Goal: Task Accomplishment & Management: Use online tool/utility

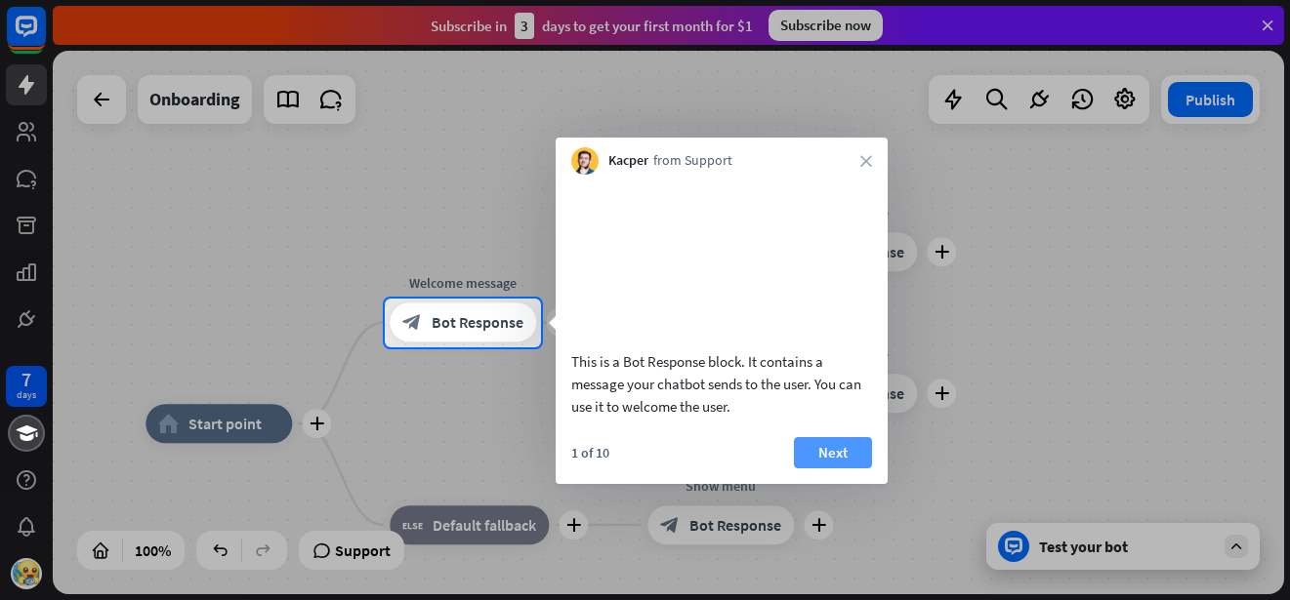
click at [823, 469] on button "Next" at bounding box center [833, 452] width 78 height 31
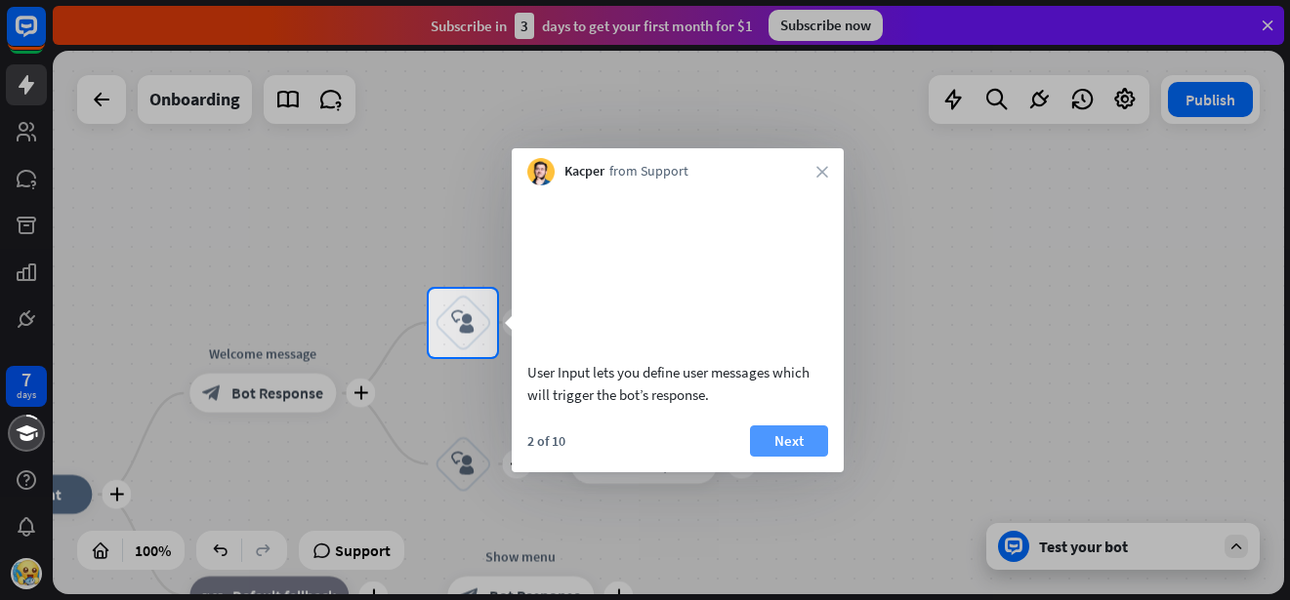
click at [793, 457] on button "Next" at bounding box center [789, 441] width 78 height 31
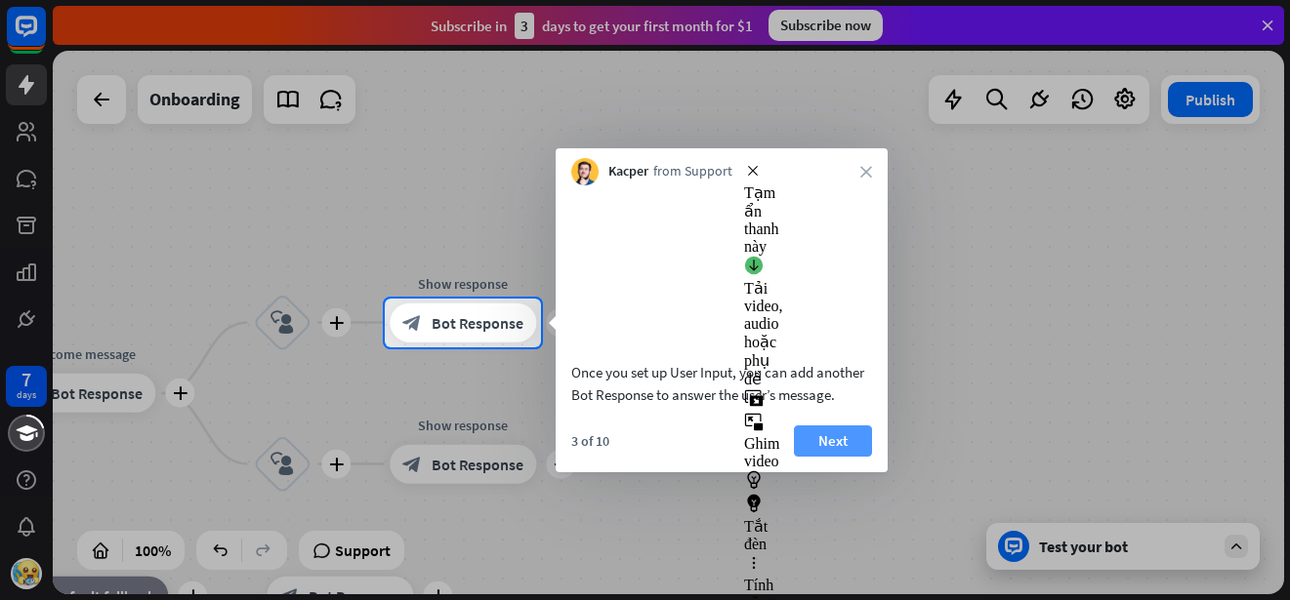
click at [837, 457] on button "Next" at bounding box center [833, 441] width 78 height 31
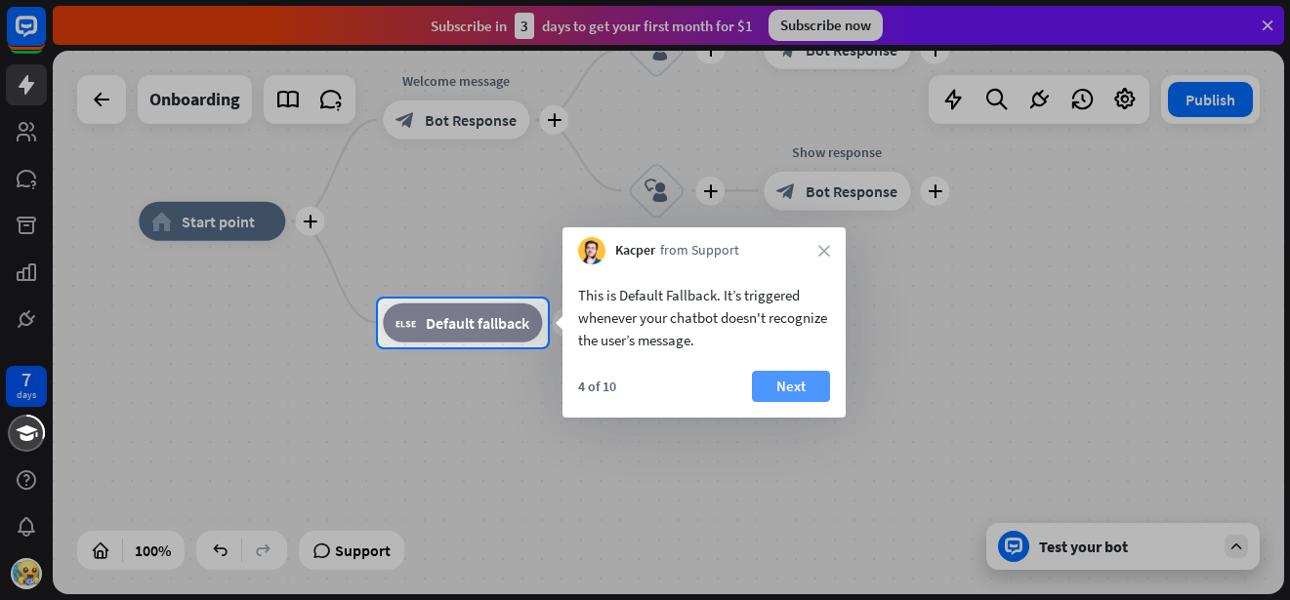
click at [779, 383] on button "Next" at bounding box center [791, 386] width 78 height 31
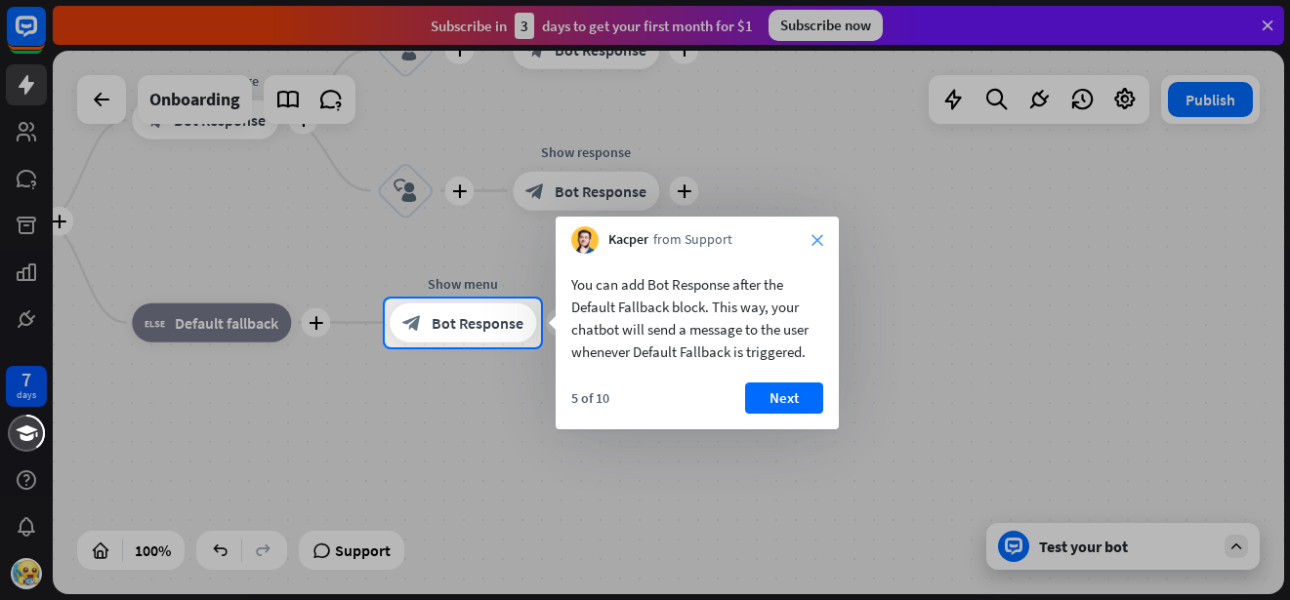
click at [814, 238] on icon "close" at bounding box center [817, 240] width 12 height 12
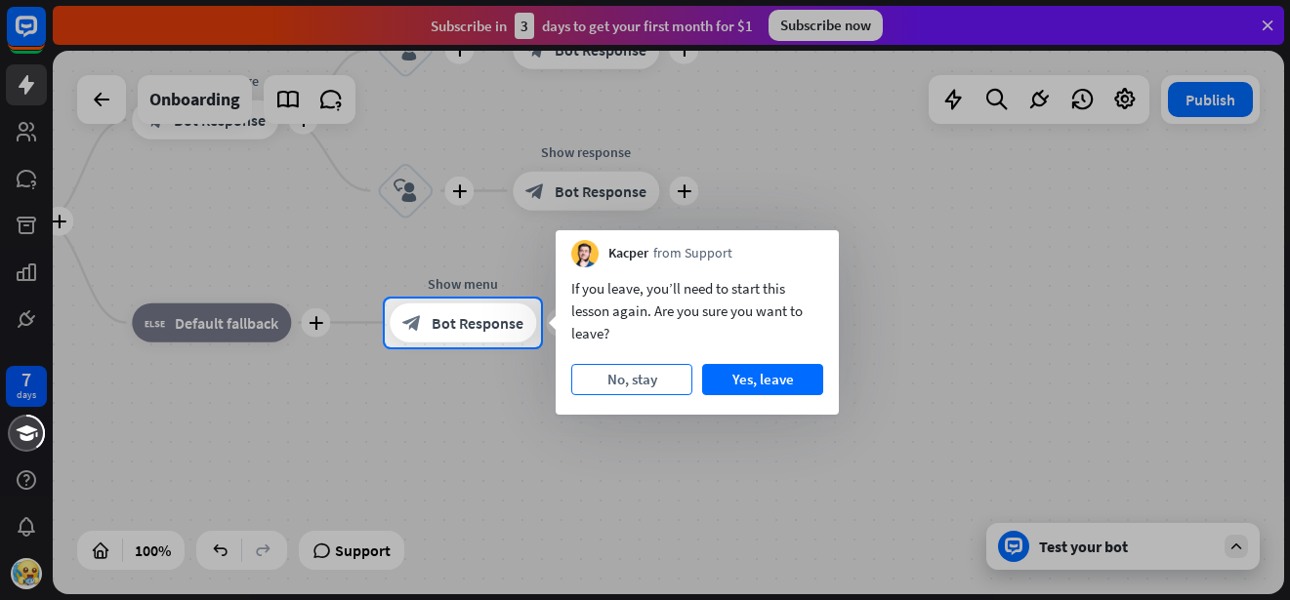
click at [653, 381] on button "No, stay" at bounding box center [631, 379] width 121 height 31
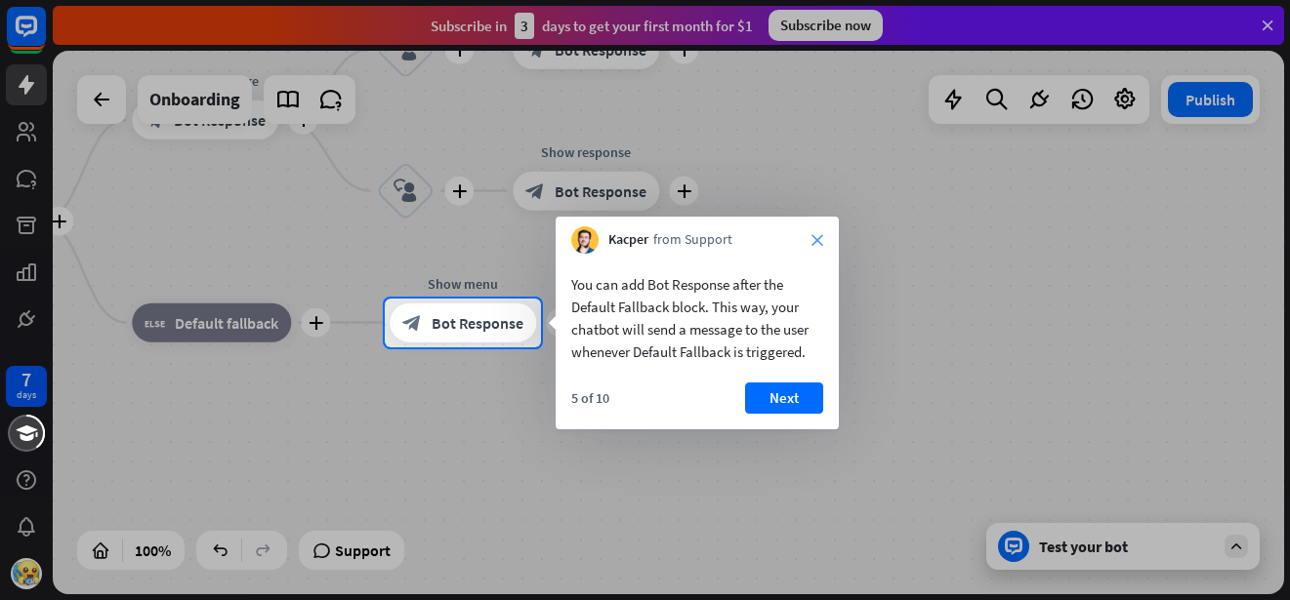
click at [815, 238] on icon "close" at bounding box center [817, 240] width 12 height 12
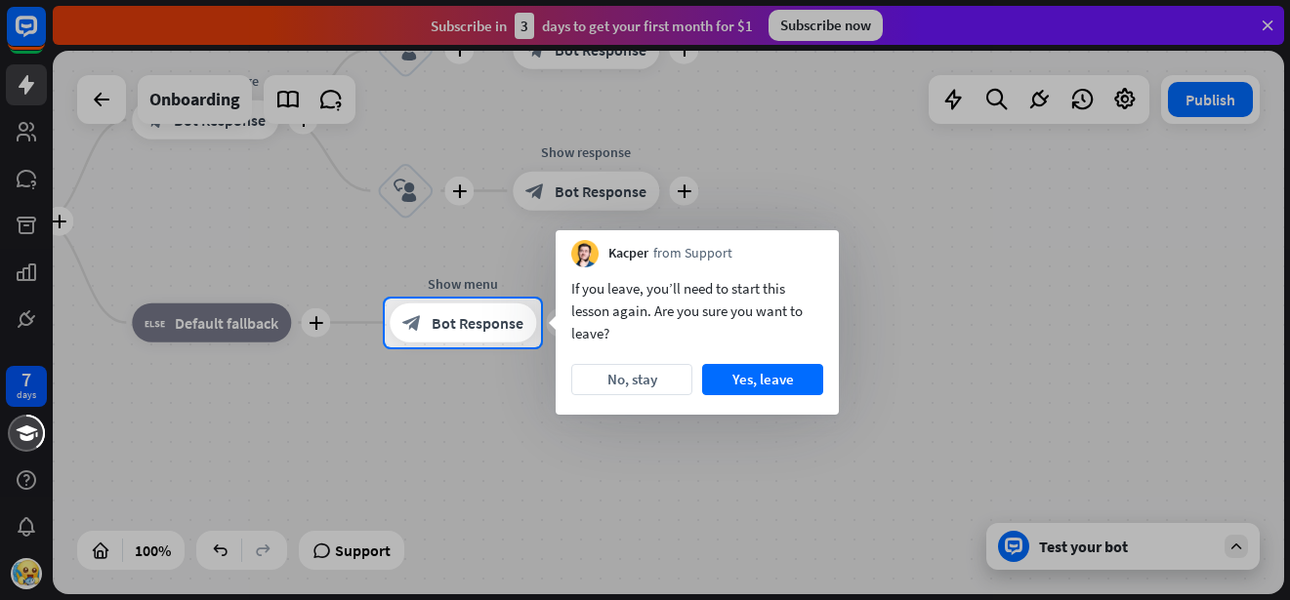
click at [815, 238] on div "Kacper from Support" at bounding box center [696, 248] width 283 height 37
click at [765, 374] on button "Yes, leave" at bounding box center [762, 379] width 121 height 31
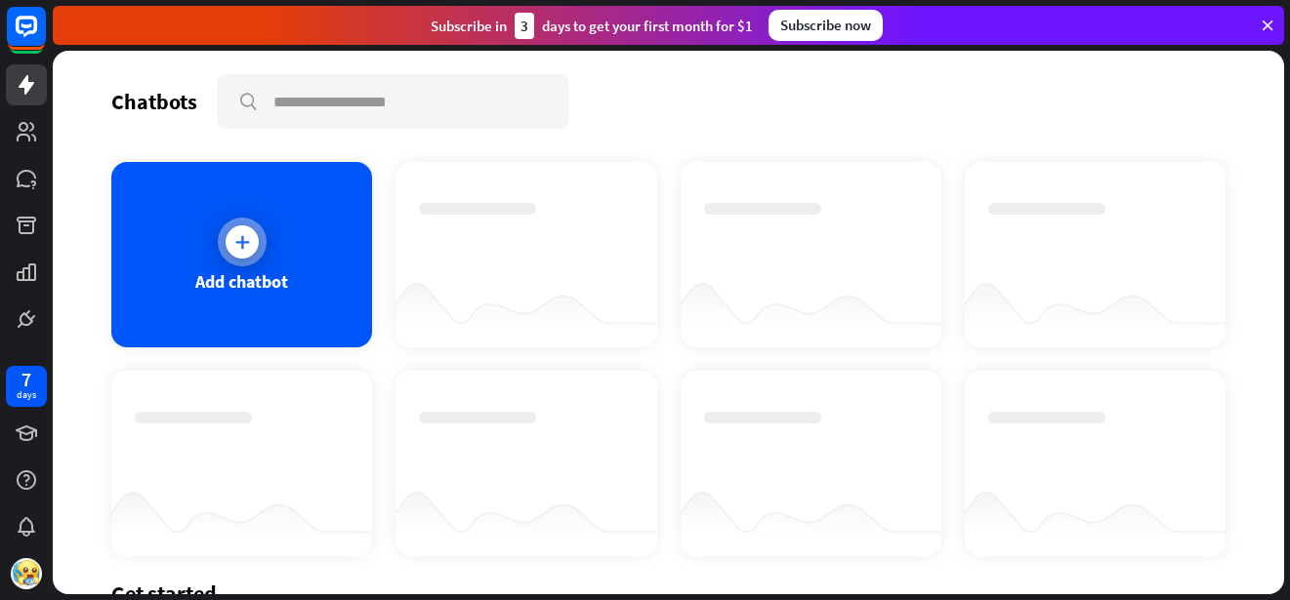
click at [319, 266] on div "Add chatbot" at bounding box center [241, 254] width 261 height 185
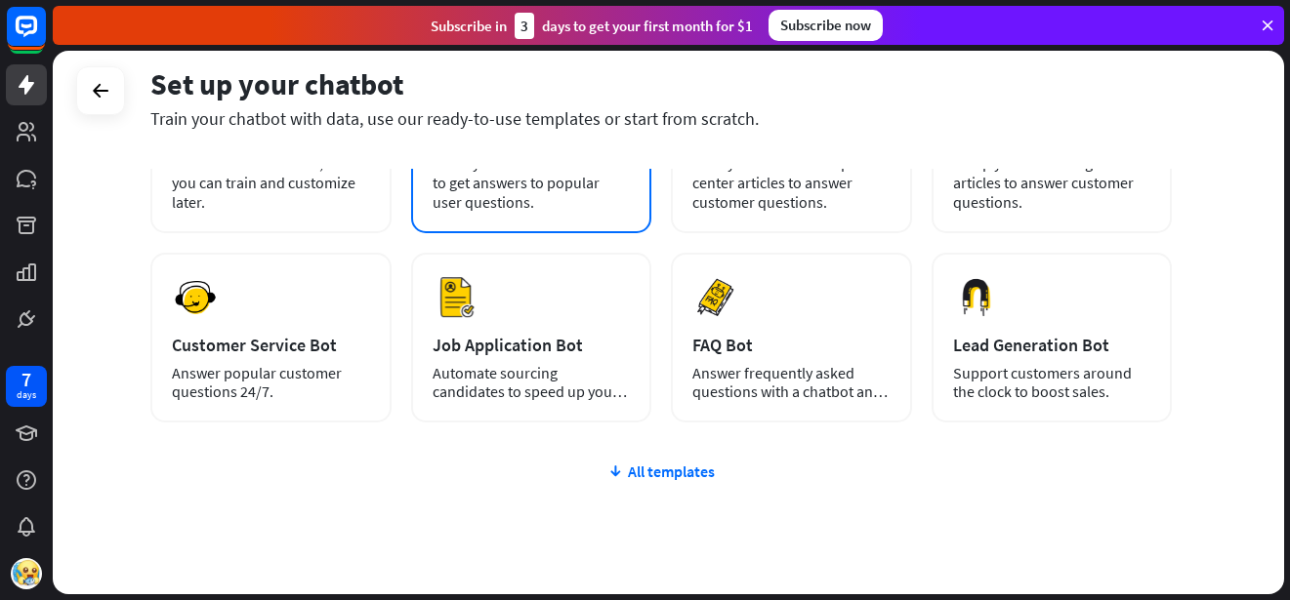
scroll to position [202, 0]
click at [542, 197] on div "Crawl your website’s content to get answers to popular user questions." at bounding box center [531, 181] width 198 height 59
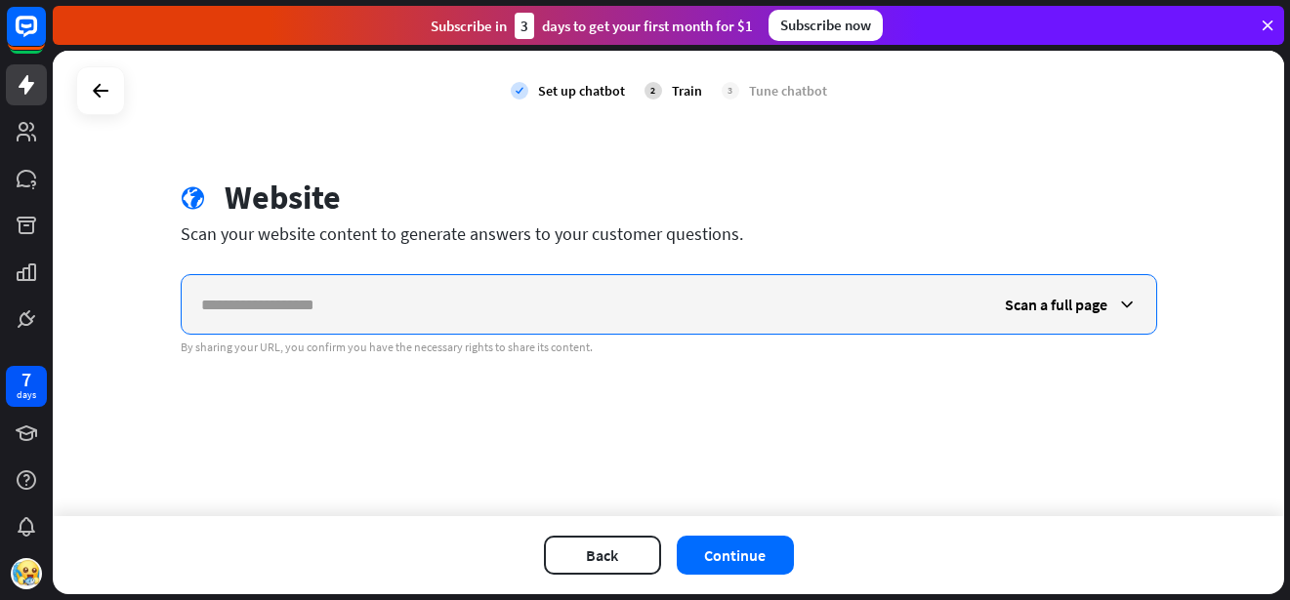
paste input "**********"
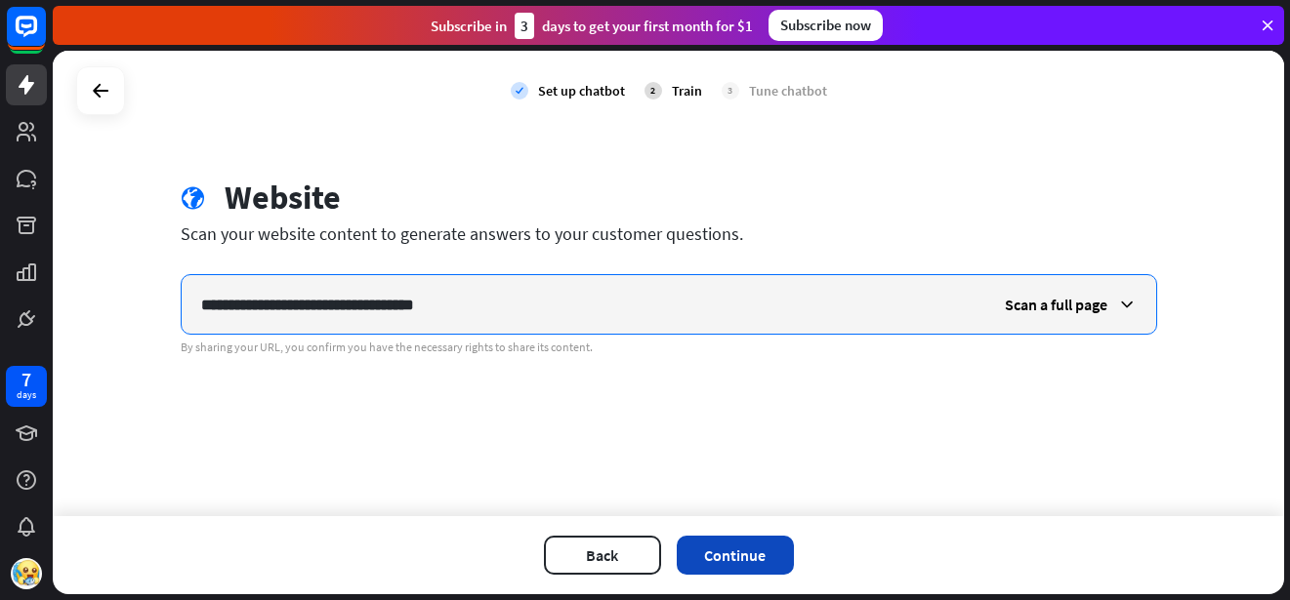
type input "**********"
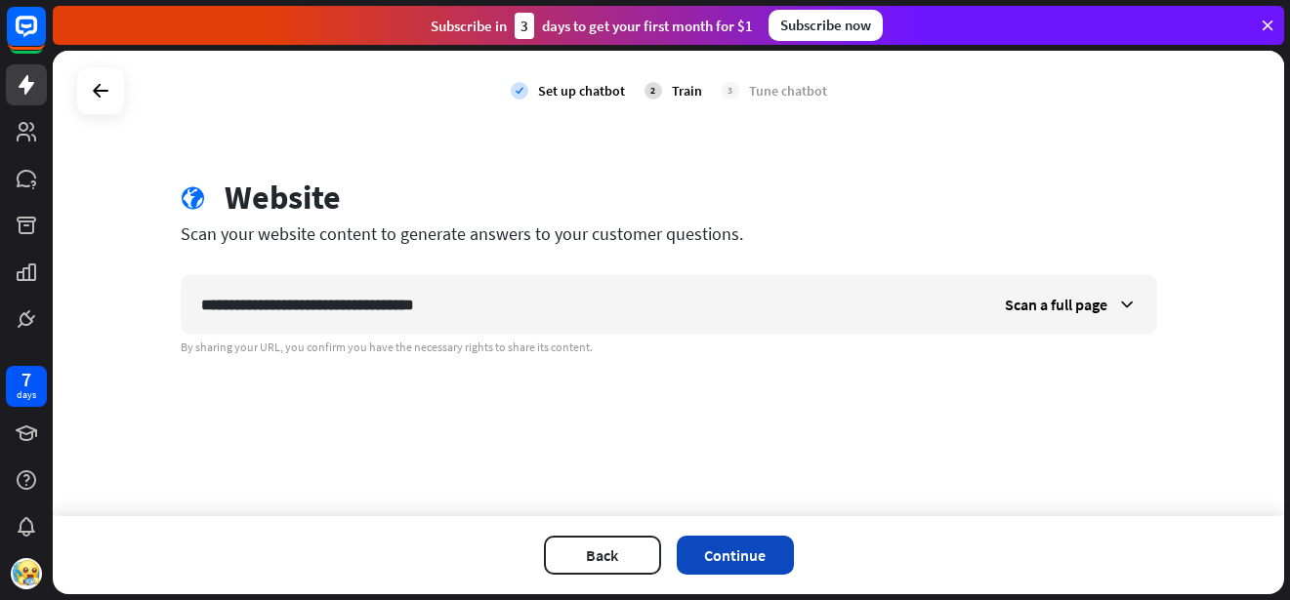
click at [717, 542] on button "Continue" at bounding box center [734, 555] width 117 height 39
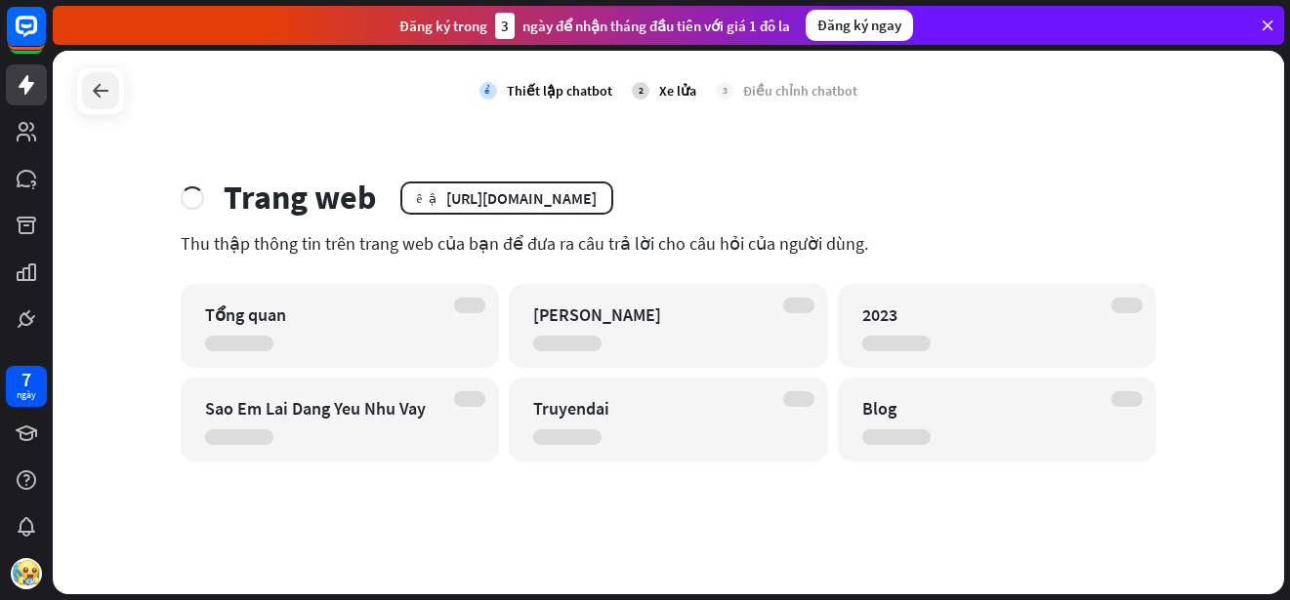
click at [102, 87] on icon at bounding box center [100, 90] width 23 height 23
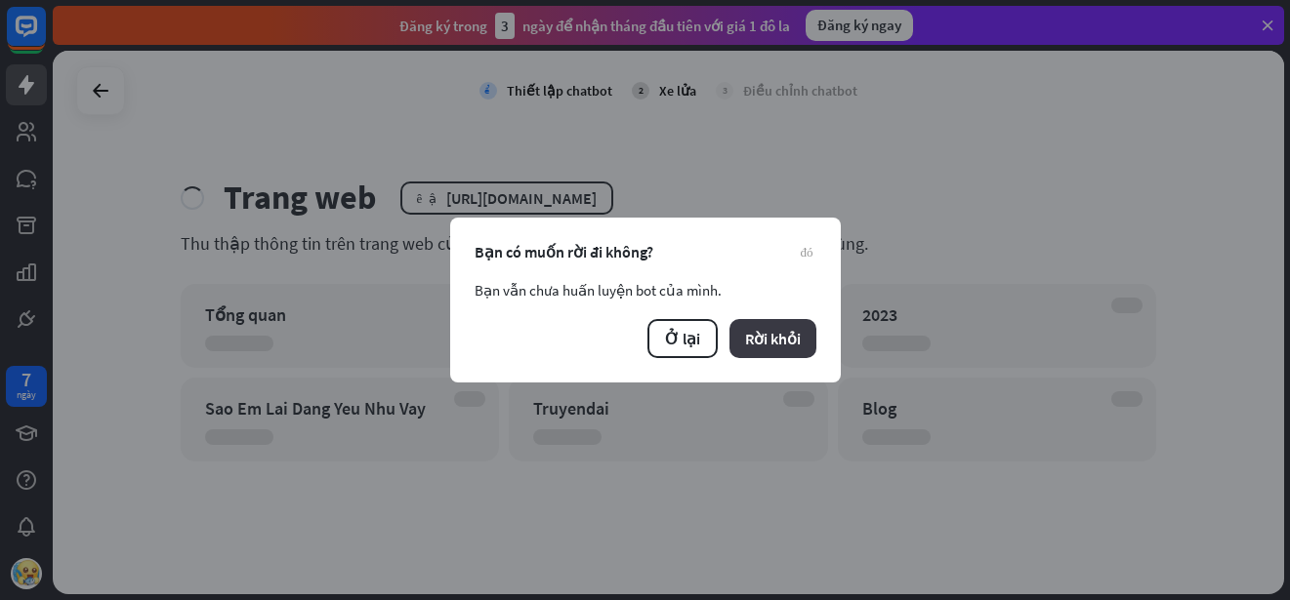
click at [793, 337] on font "Rời khỏi" at bounding box center [773, 339] width 56 height 20
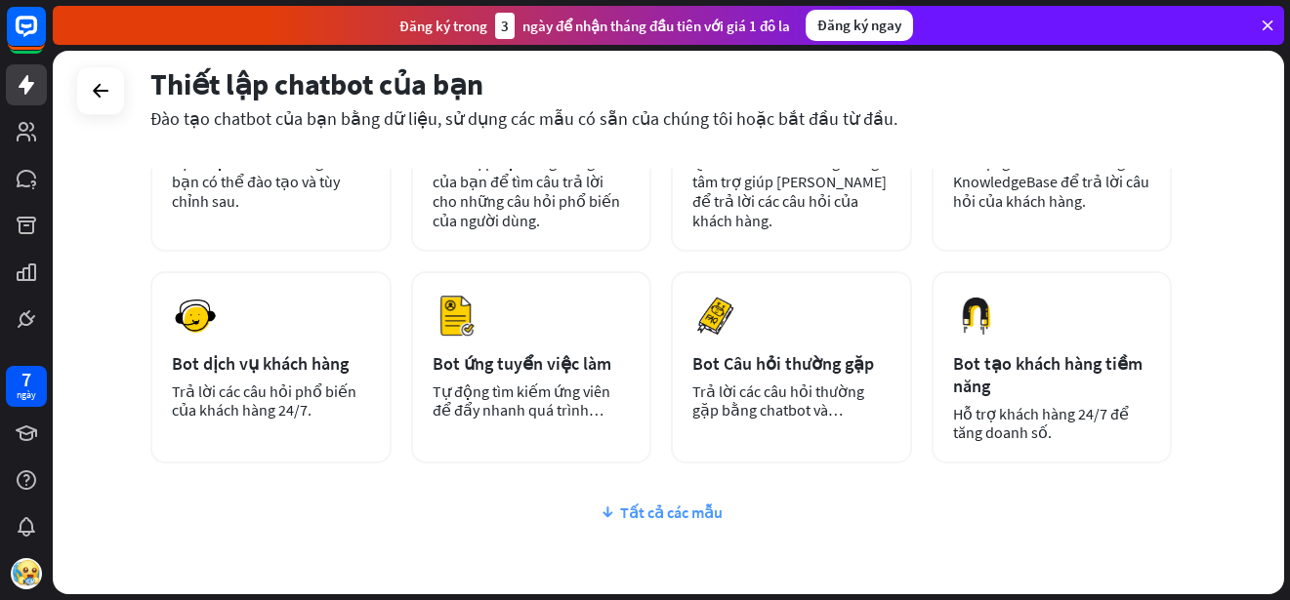
click at [662, 521] on font "Tất cả các mẫu" at bounding box center [671, 513] width 102 height 20
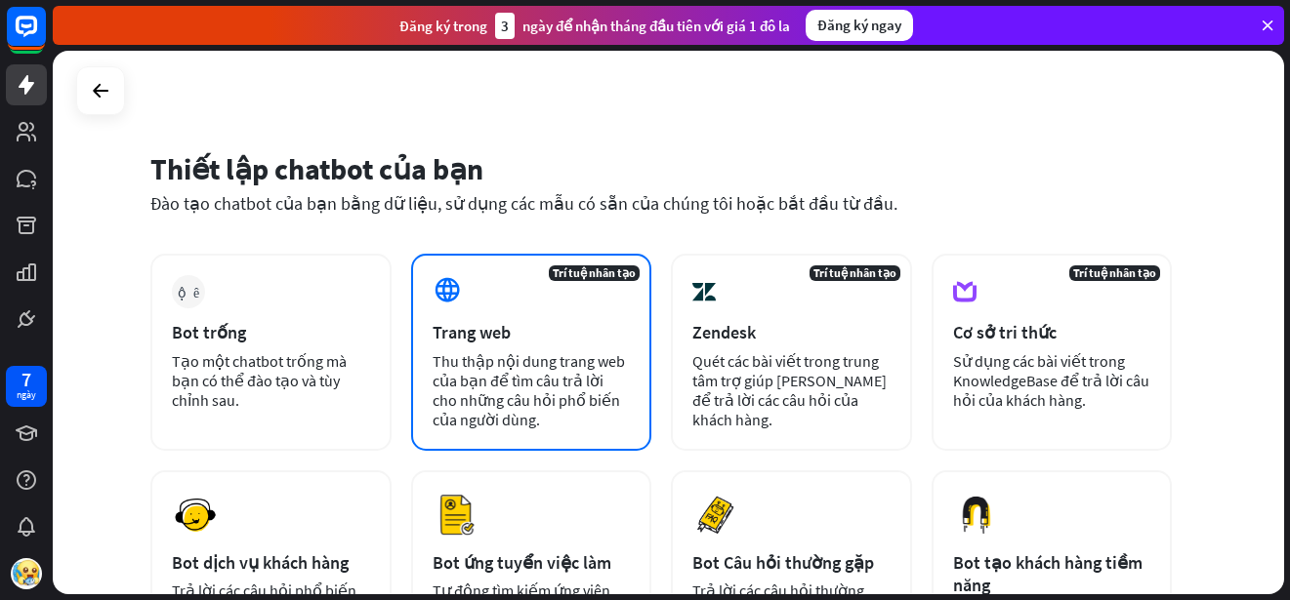
scroll to position [0, 0]
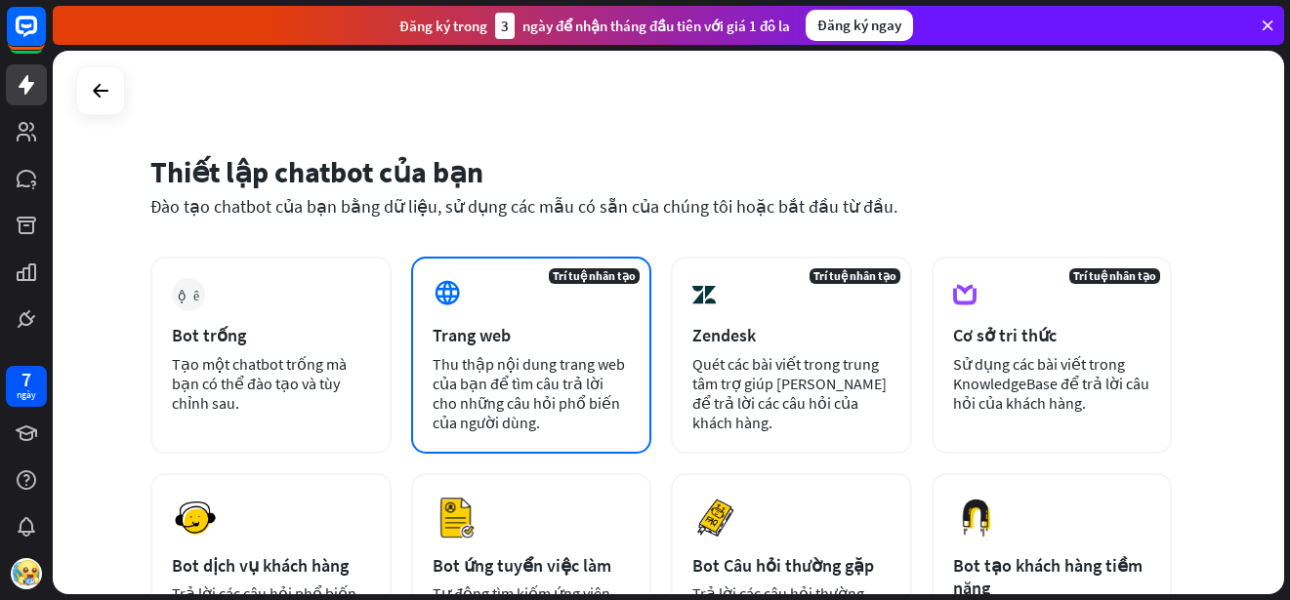
click at [582, 406] on font "Thu thập nội dung trang web của bạn để tìm câu trả lời cho những câu hỏi phổ bi…" at bounding box center [528, 393] width 192 height 78
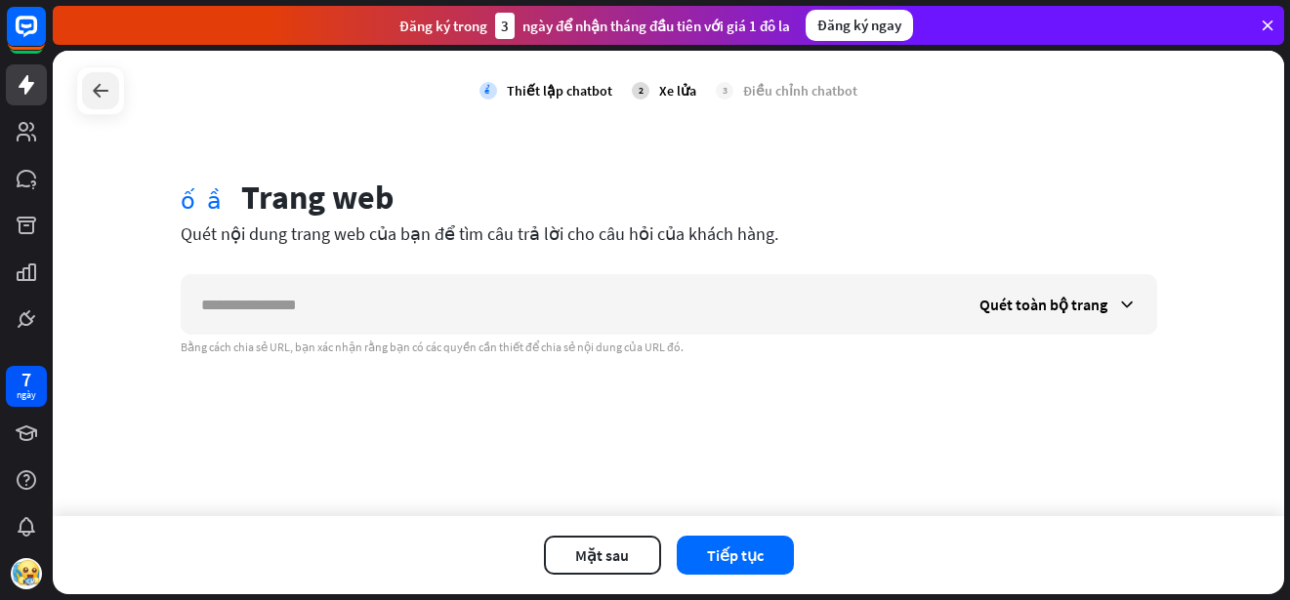
click at [93, 101] on icon at bounding box center [100, 90] width 23 height 23
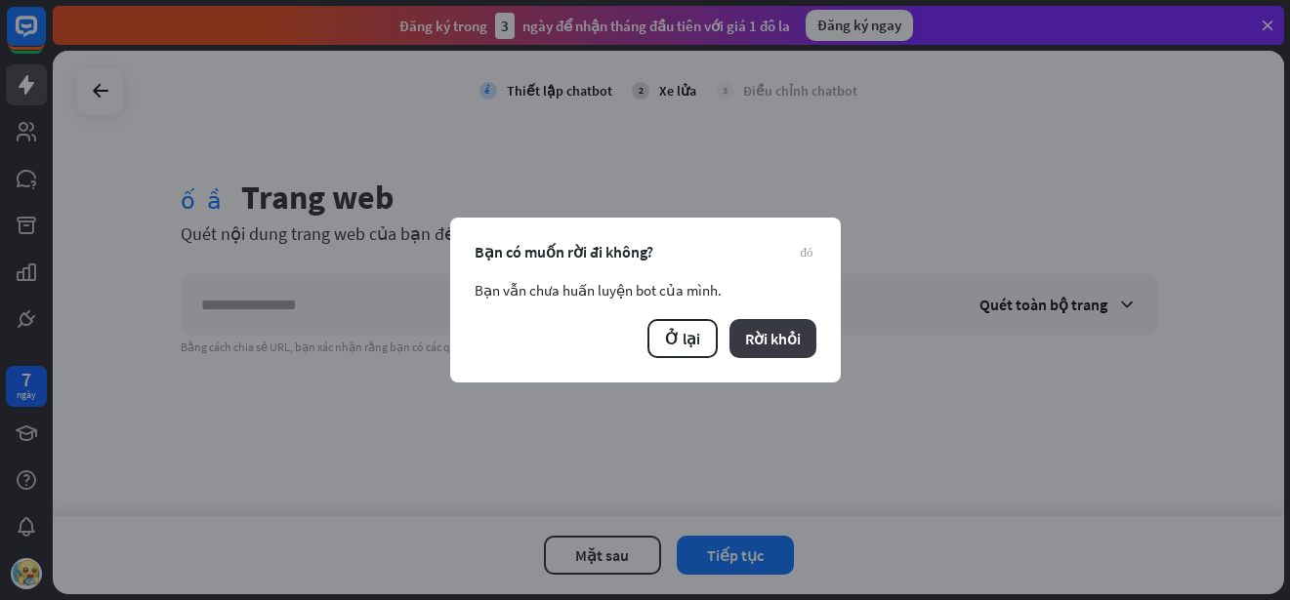
click at [765, 339] on font "Rời khỏi" at bounding box center [773, 339] width 56 height 20
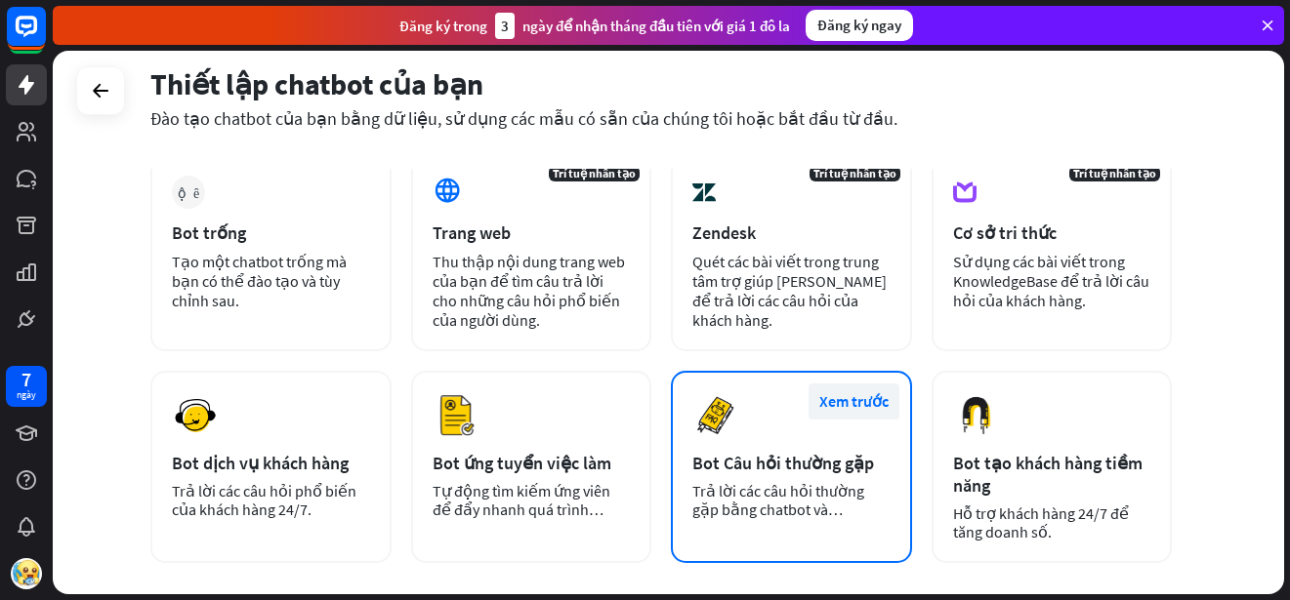
scroll to position [103, 0]
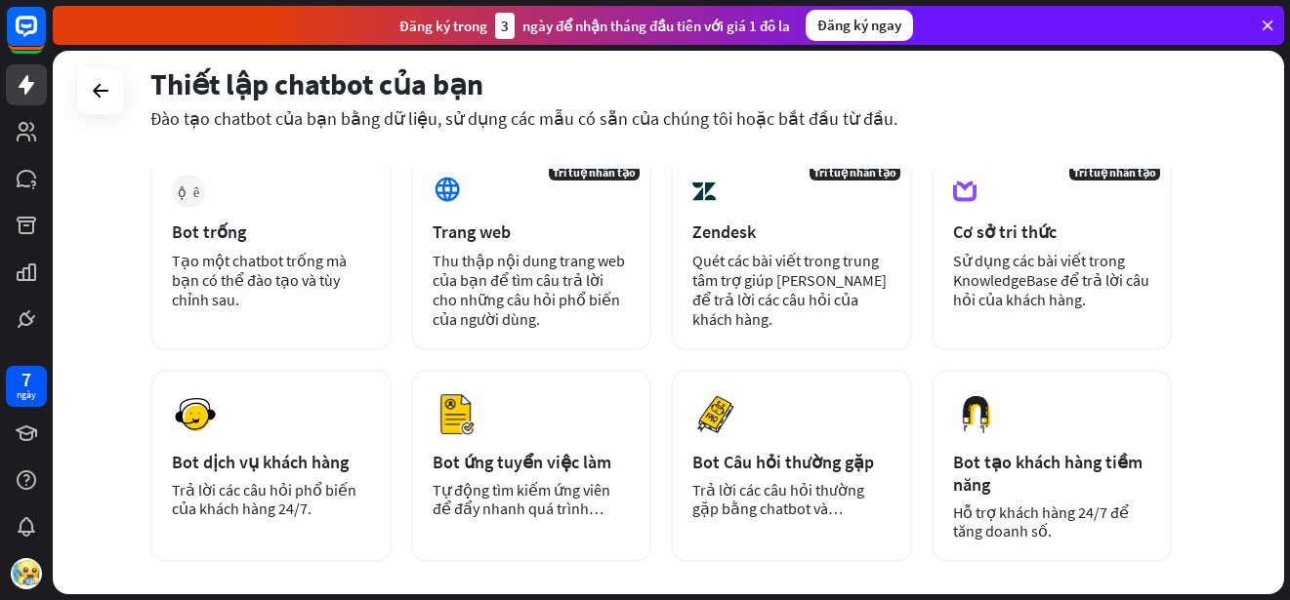
click at [873, 155] on div "Thiết lập chatbot của bạn Đào tạo chatbot của bạn bằng dữ liệu, sử dụng các mẫu…" at bounding box center [660, 110] width 1021 height 118
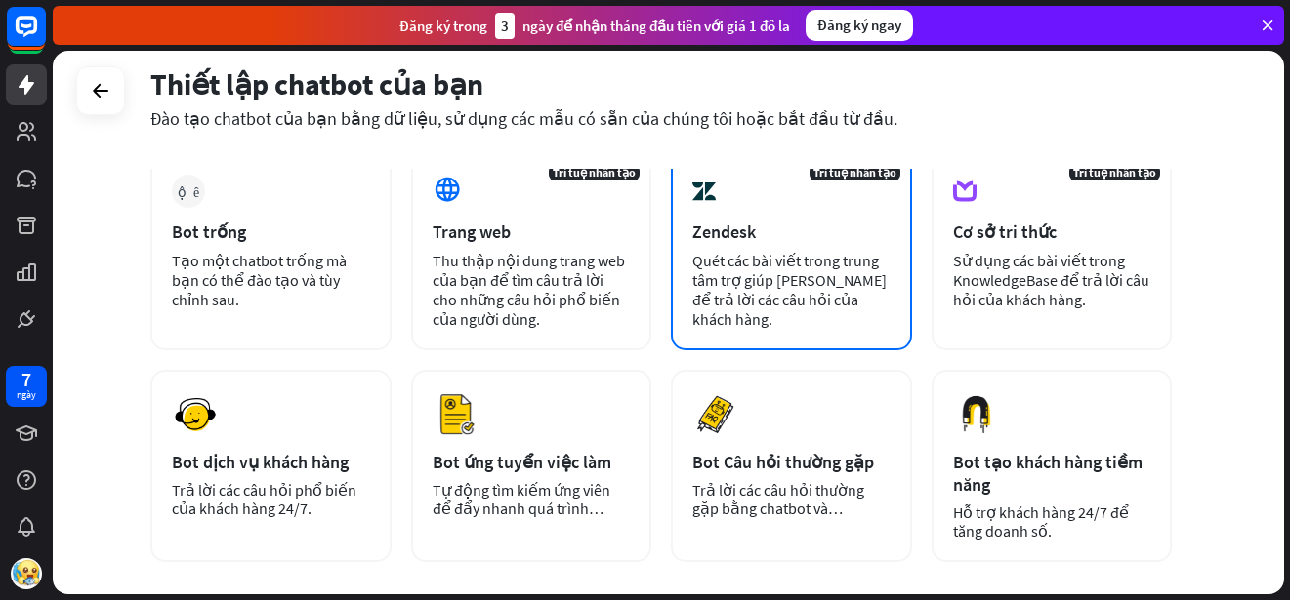
click at [832, 264] on font "Quét các bài viết trong trung tâm trợ giúp [PERSON_NAME] để trả lời các câu hỏi…" at bounding box center [789, 290] width 194 height 78
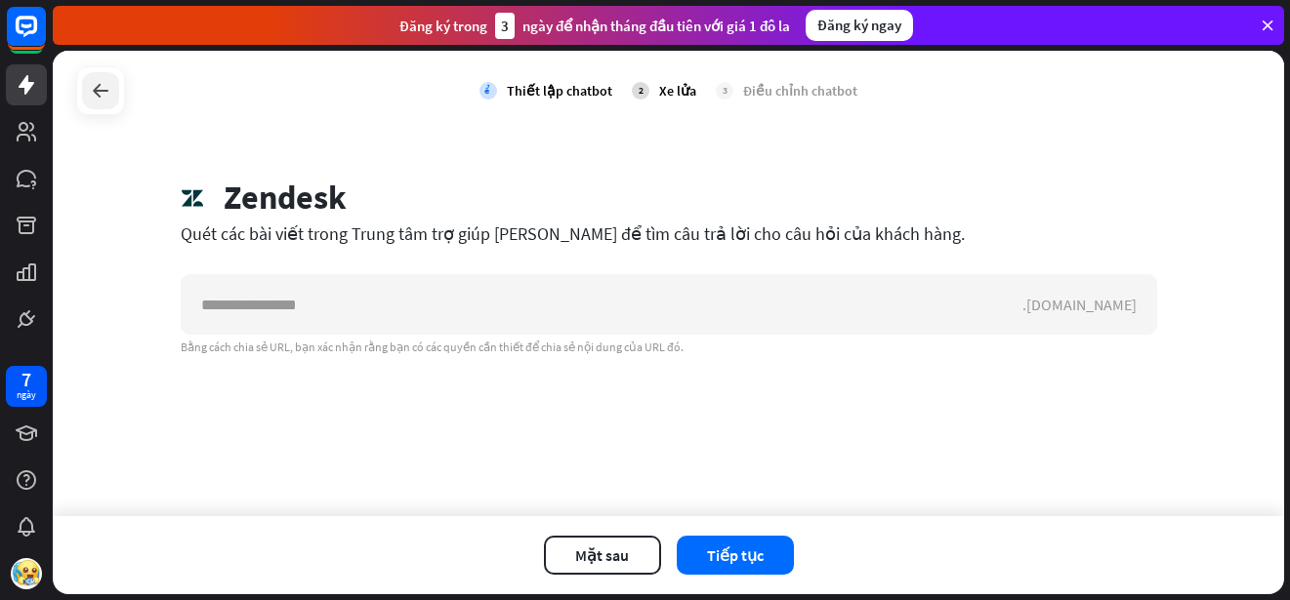
click at [100, 107] on div at bounding box center [100, 90] width 37 height 37
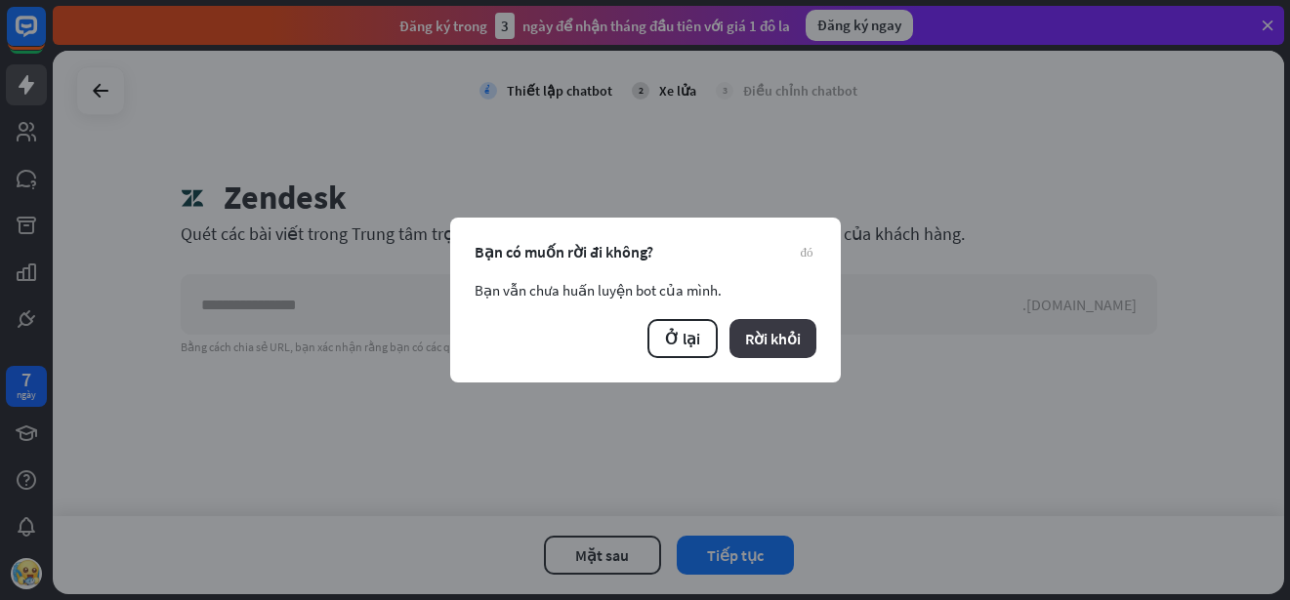
click at [767, 337] on font "Rời khỏi" at bounding box center [773, 339] width 56 height 20
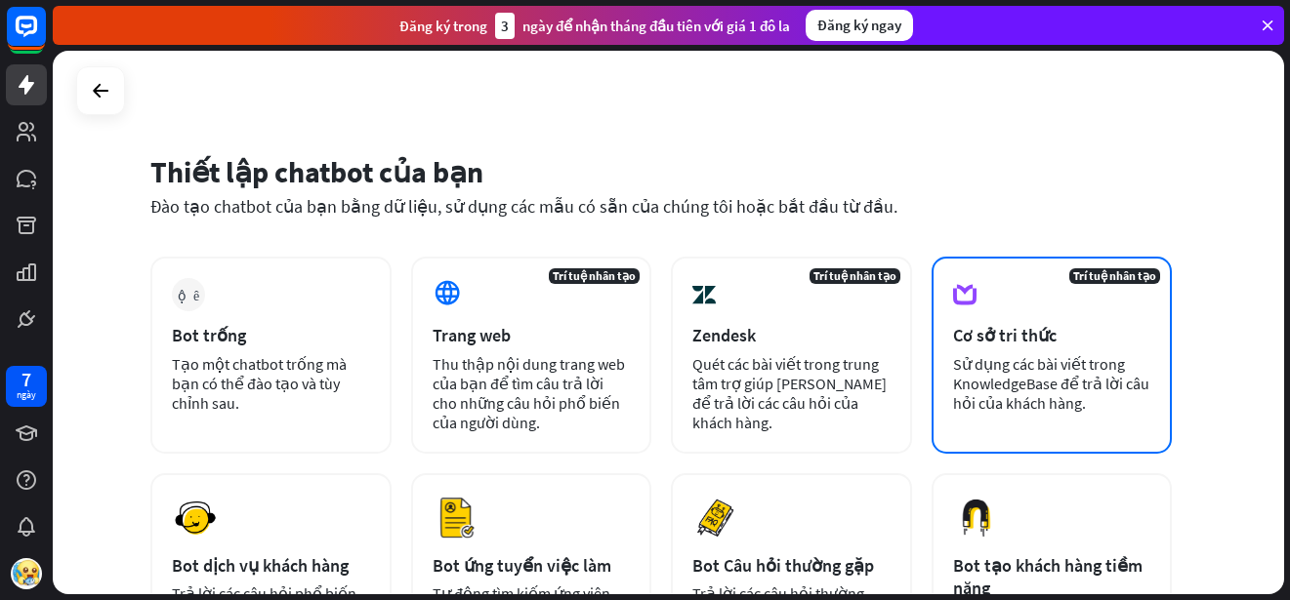
click at [1011, 342] on font "Cơ sở tri thức" at bounding box center [1004, 335] width 103 height 22
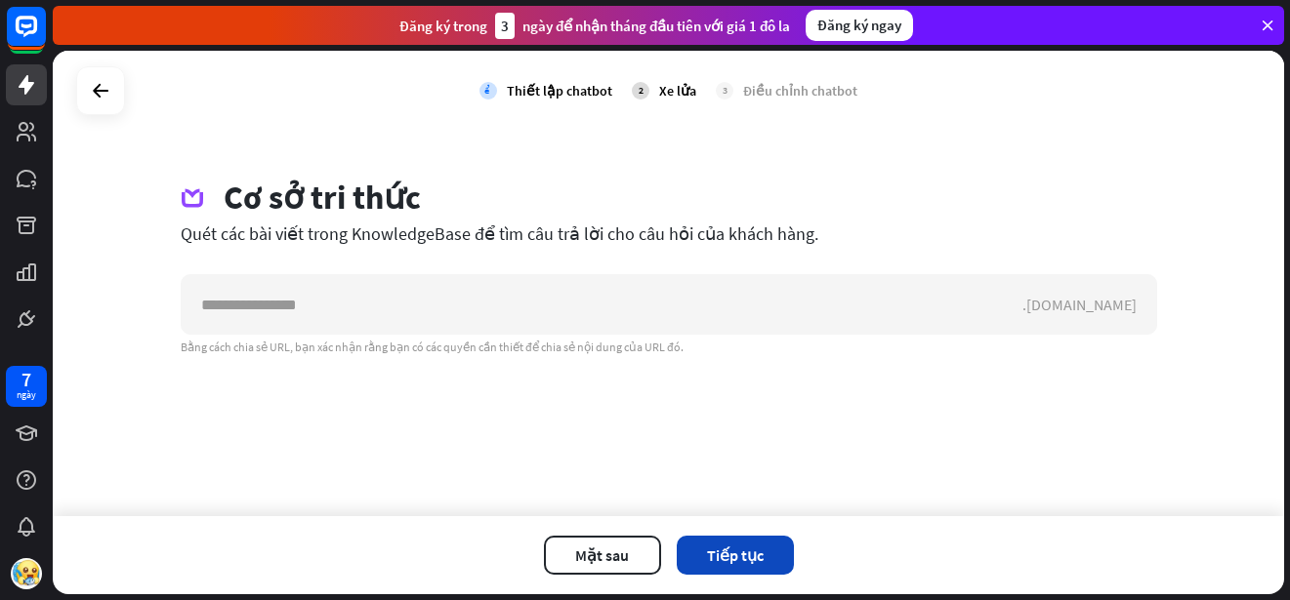
click at [771, 558] on button "Tiếp tục" at bounding box center [734, 555] width 117 height 39
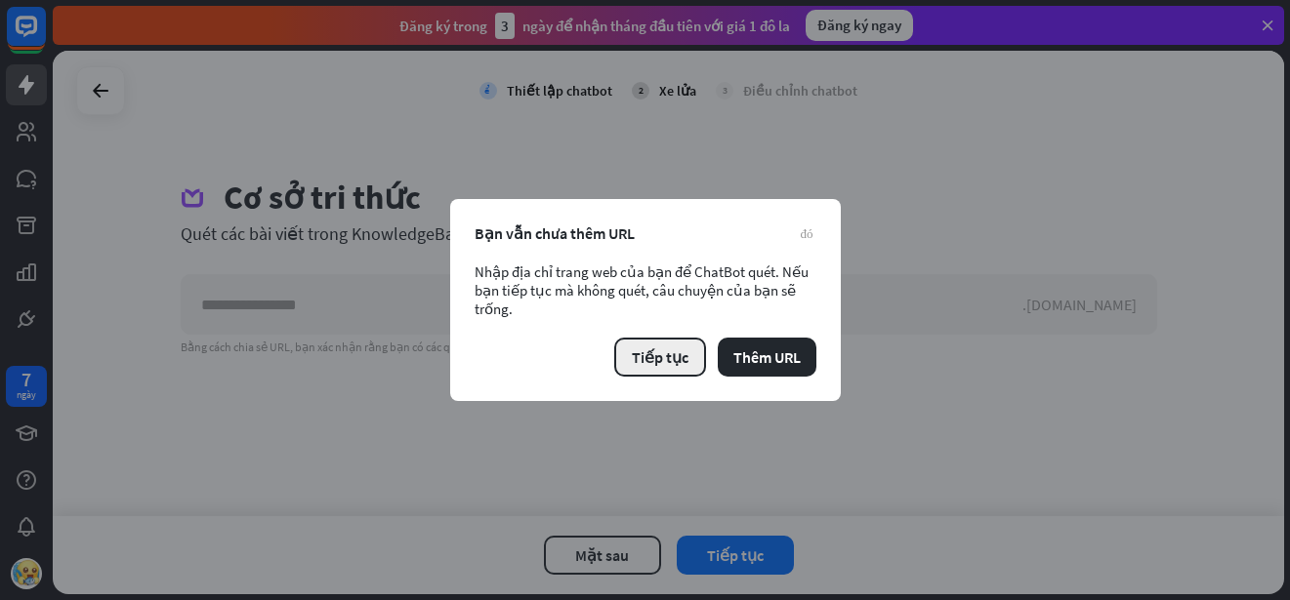
click at [681, 350] on font "Tiếp tục" at bounding box center [660, 358] width 57 height 20
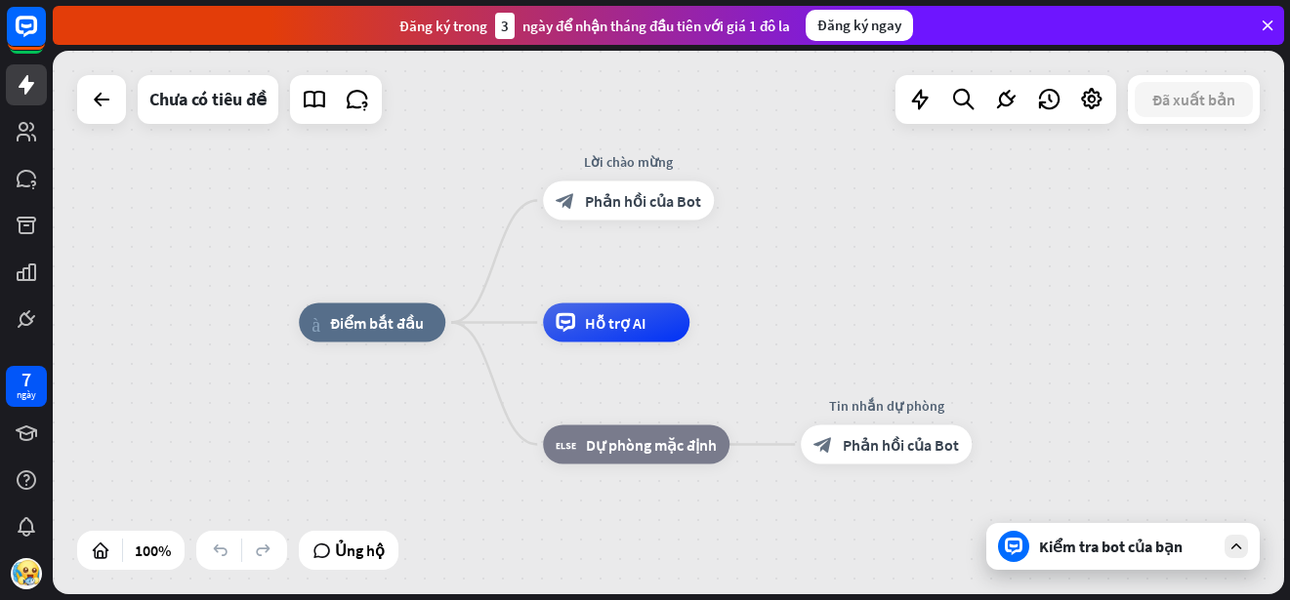
click at [1063, 540] on font "Kiểm tra bot của bạn" at bounding box center [1110, 547] width 143 height 20
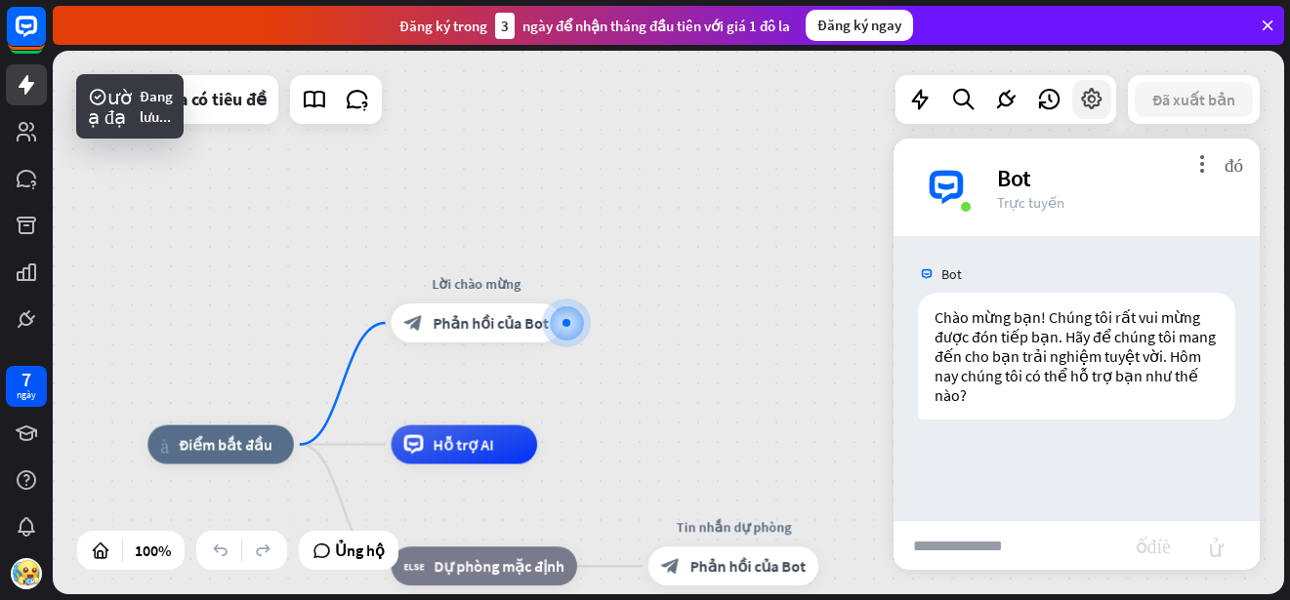
click at [1097, 106] on icon at bounding box center [1091, 99] width 25 height 25
